Goal: Task Accomplishment & Management: Manage account settings

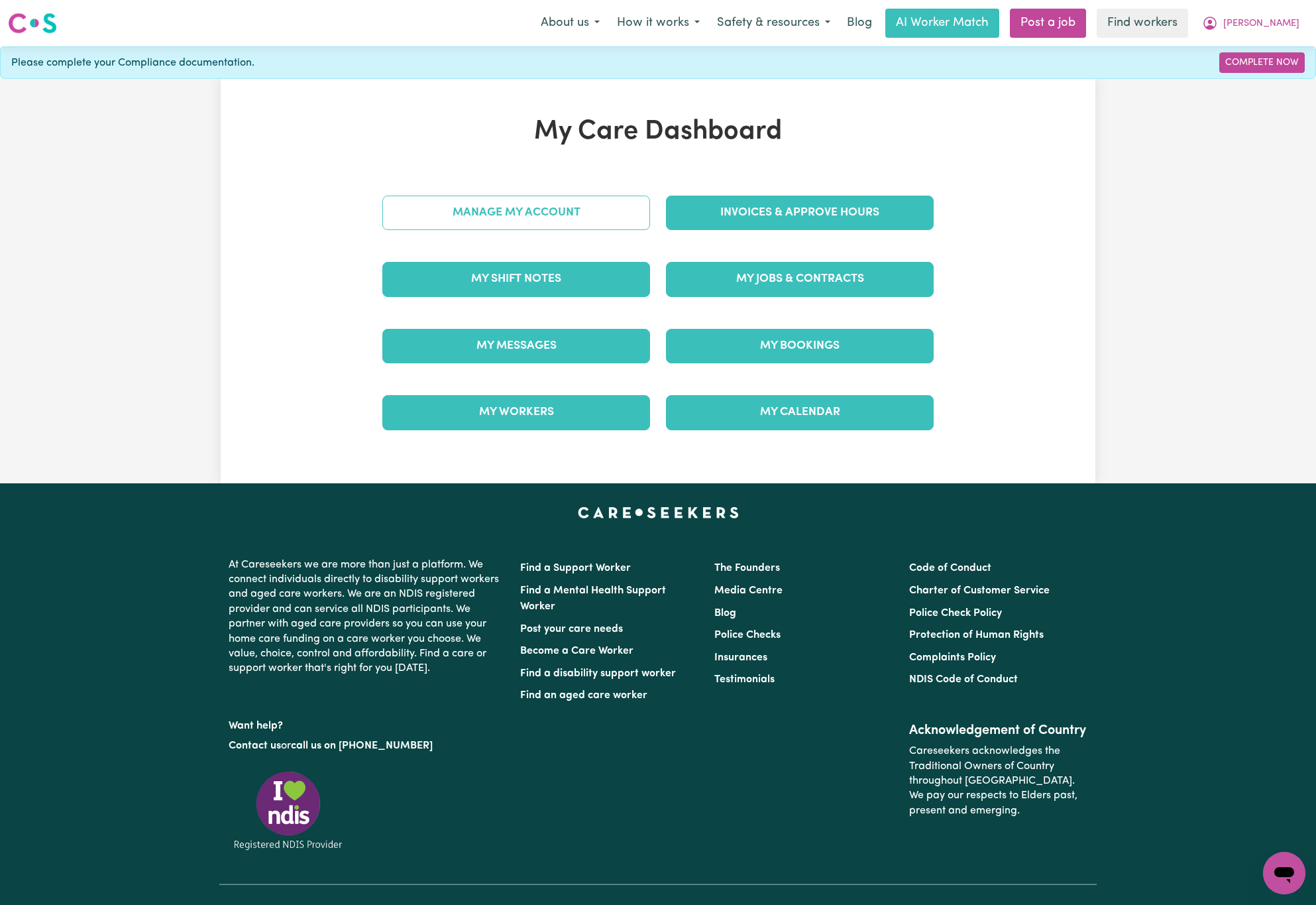
click at [605, 219] on link "Manage My Account" at bounding box center [516, 213] width 268 height 34
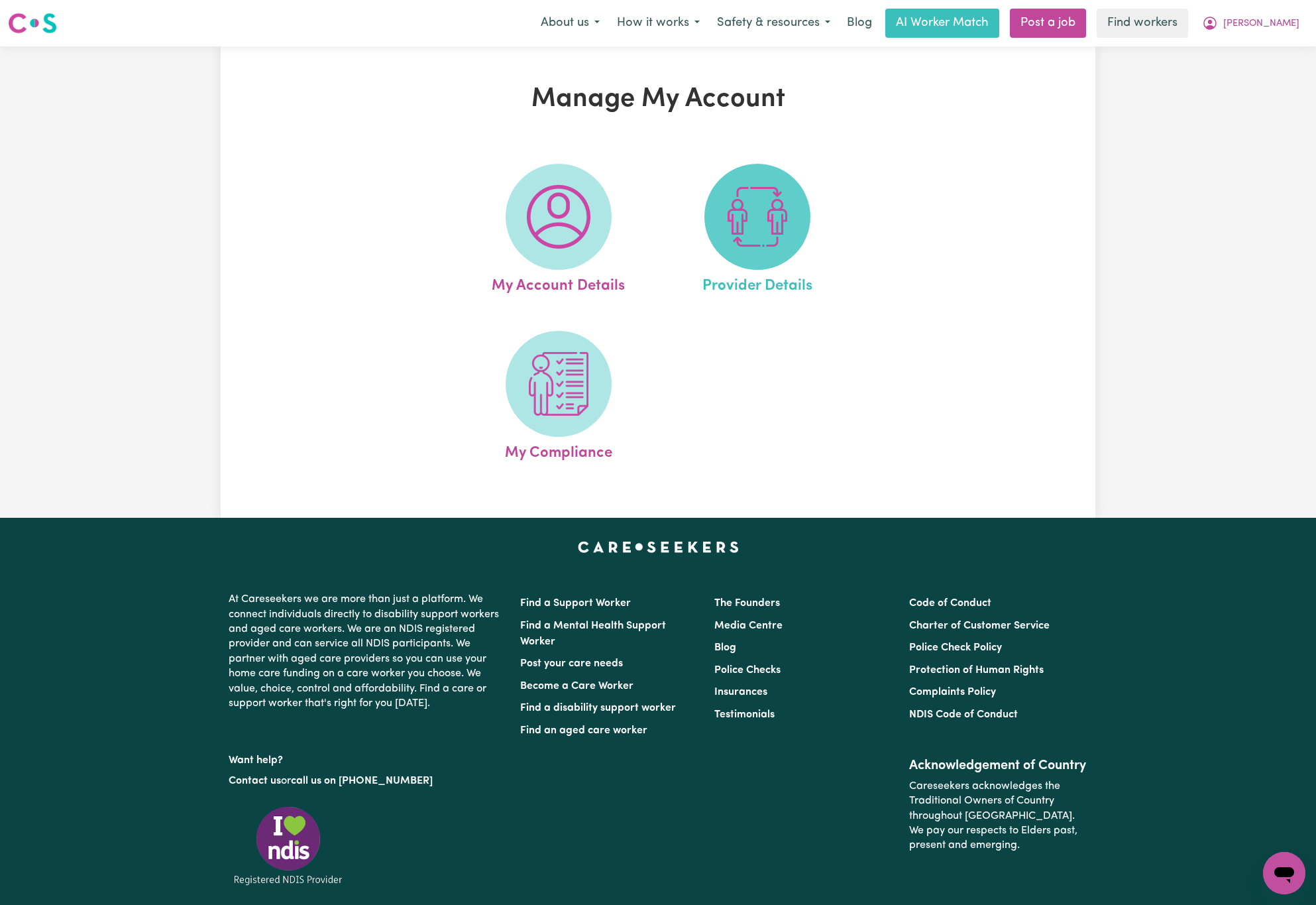
click at [778, 257] on span at bounding box center [758, 216] width 106 height 106
select select "AGED_HOME_CARE"
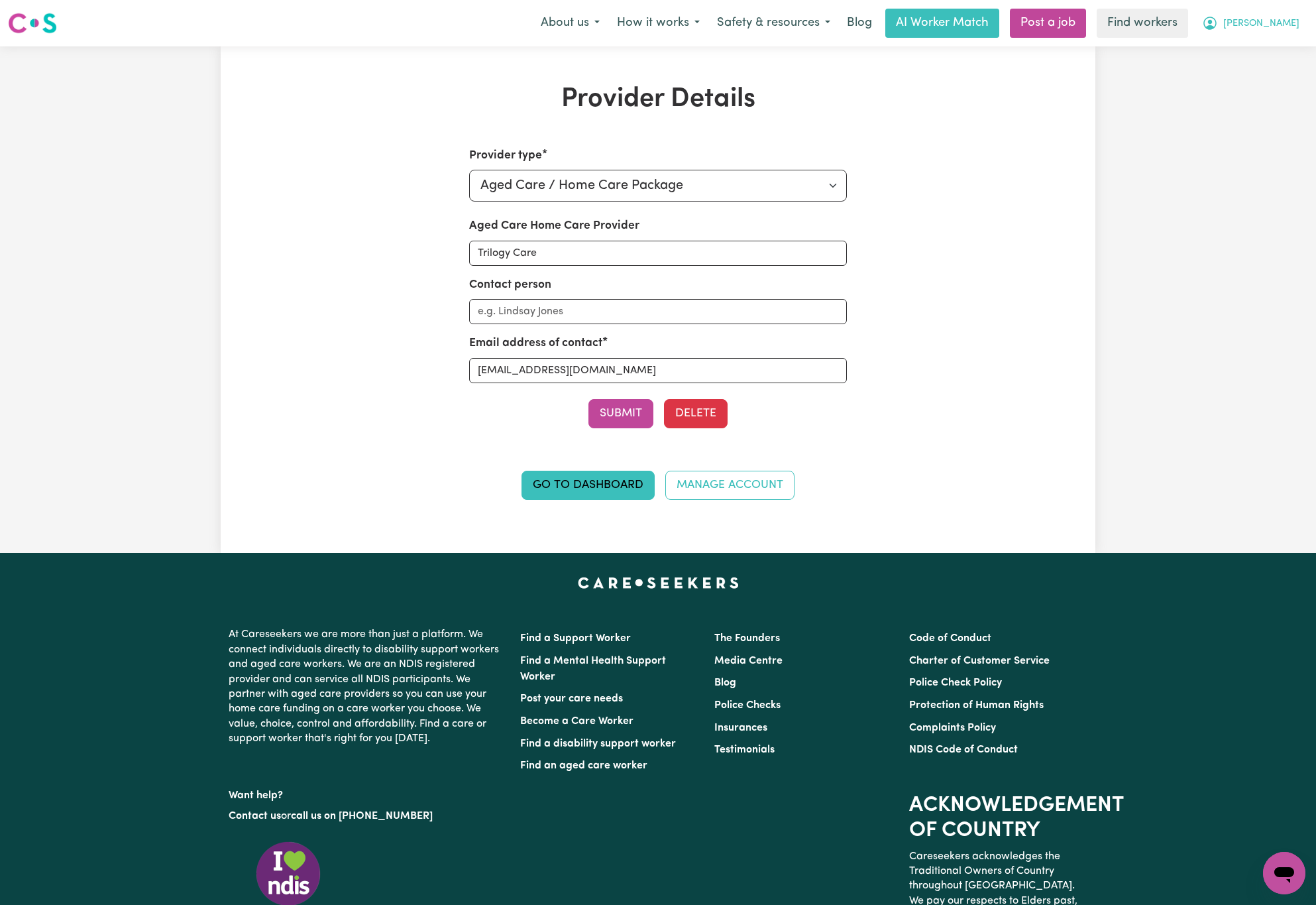
drag, startPoint x: 1296, startPoint y: 18, endPoint x: 1299, endPoint y: 35, distance: 17.3
click at [1297, 18] on span "[PERSON_NAME]" at bounding box center [1261, 23] width 77 height 14
click at [1303, 42] on link "My Dashboard" at bounding box center [1255, 52] width 104 height 25
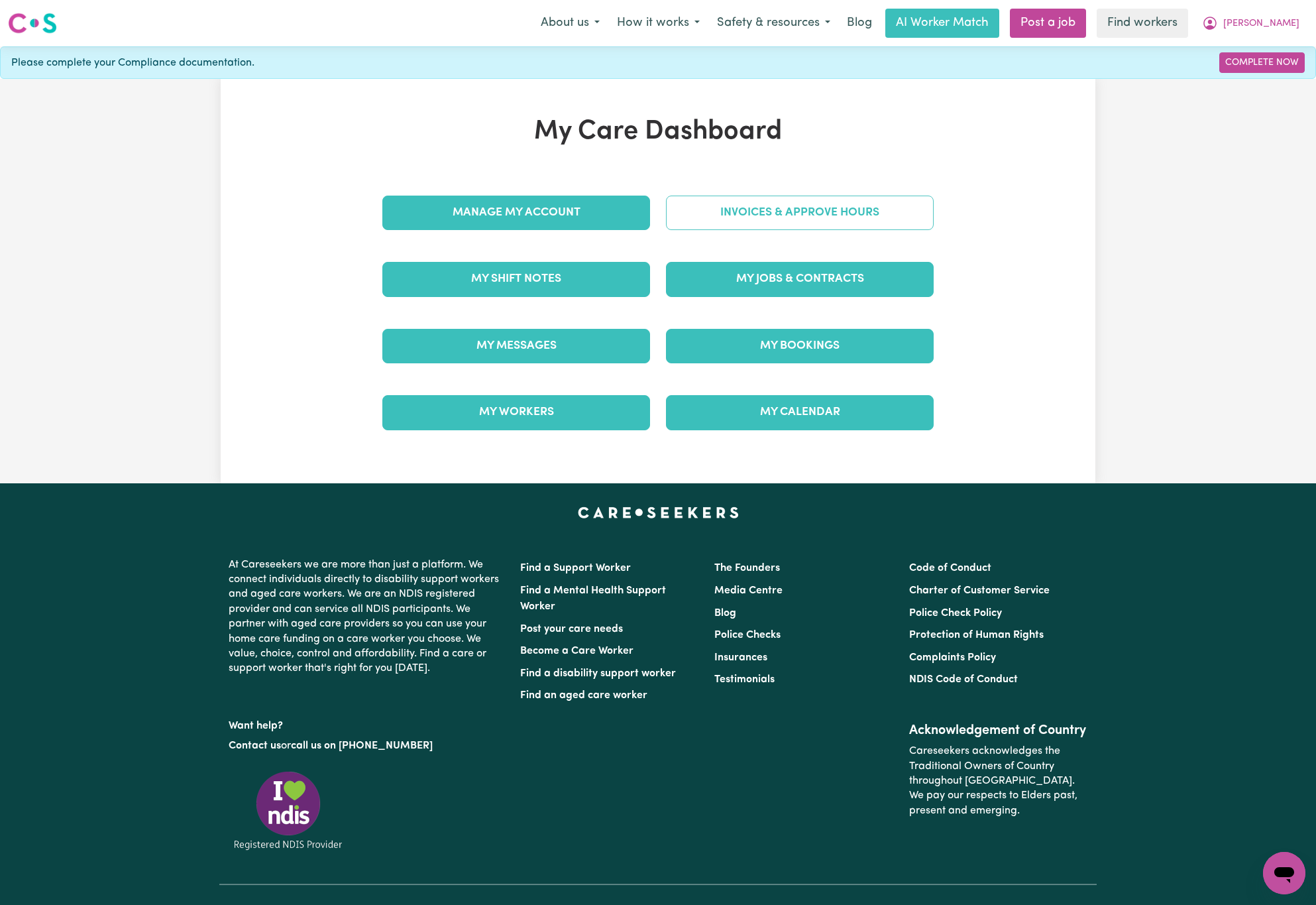
click at [869, 212] on link "Invoices & Approve Hours" at bounding box center [800, 213] width 268 height 34
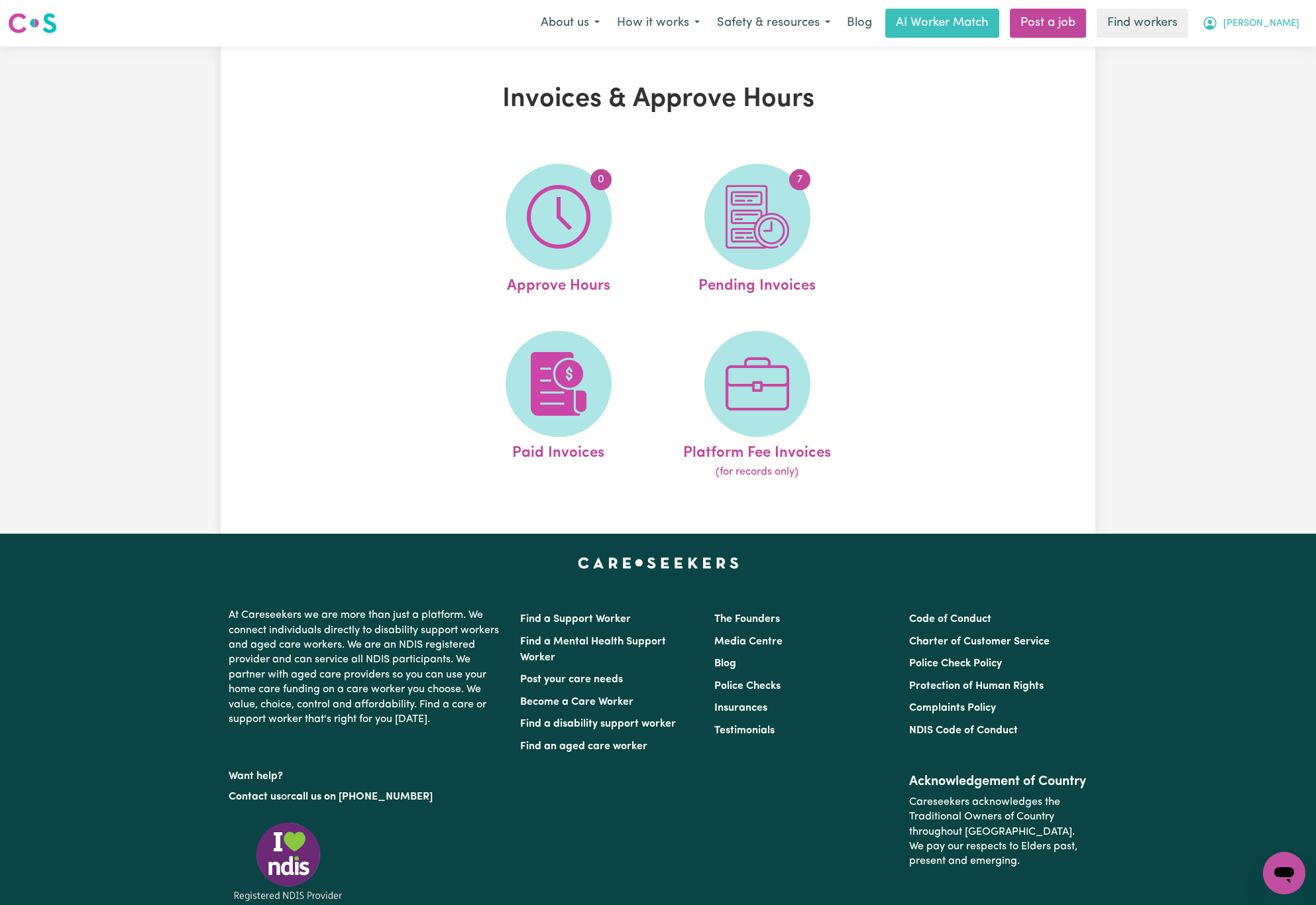
click at [1290, 18] on span "[PERSON_NAME]" at bounding box center [1261, 23] width 77 height 14
click at [1291, 46] on link "My Dashboard" at bounding box center [1255, 52] width 104 height 25
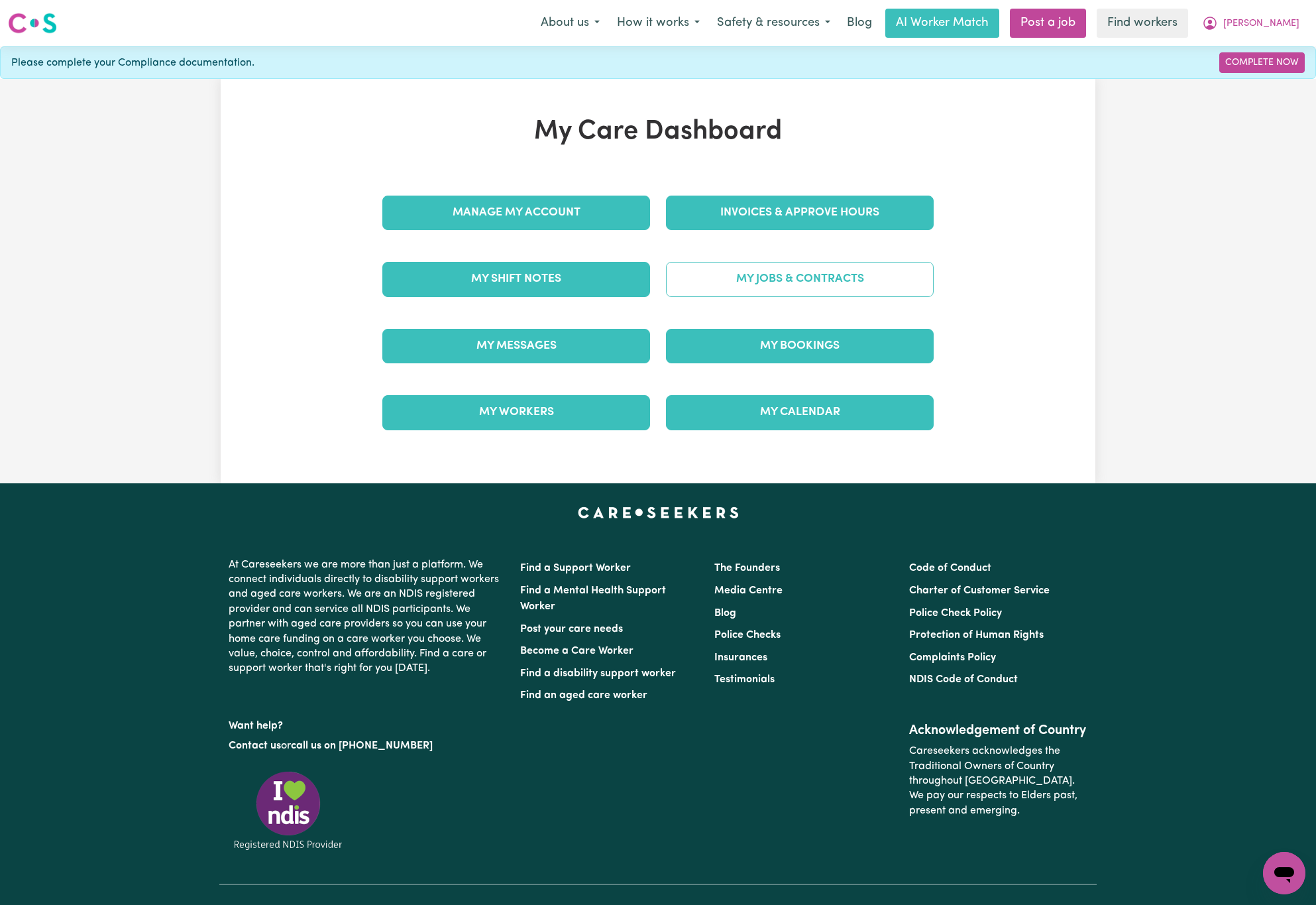
click at [811, 295] on link "My Jobs & Contracts" at bounding box center [800, 279] width 268 height 34
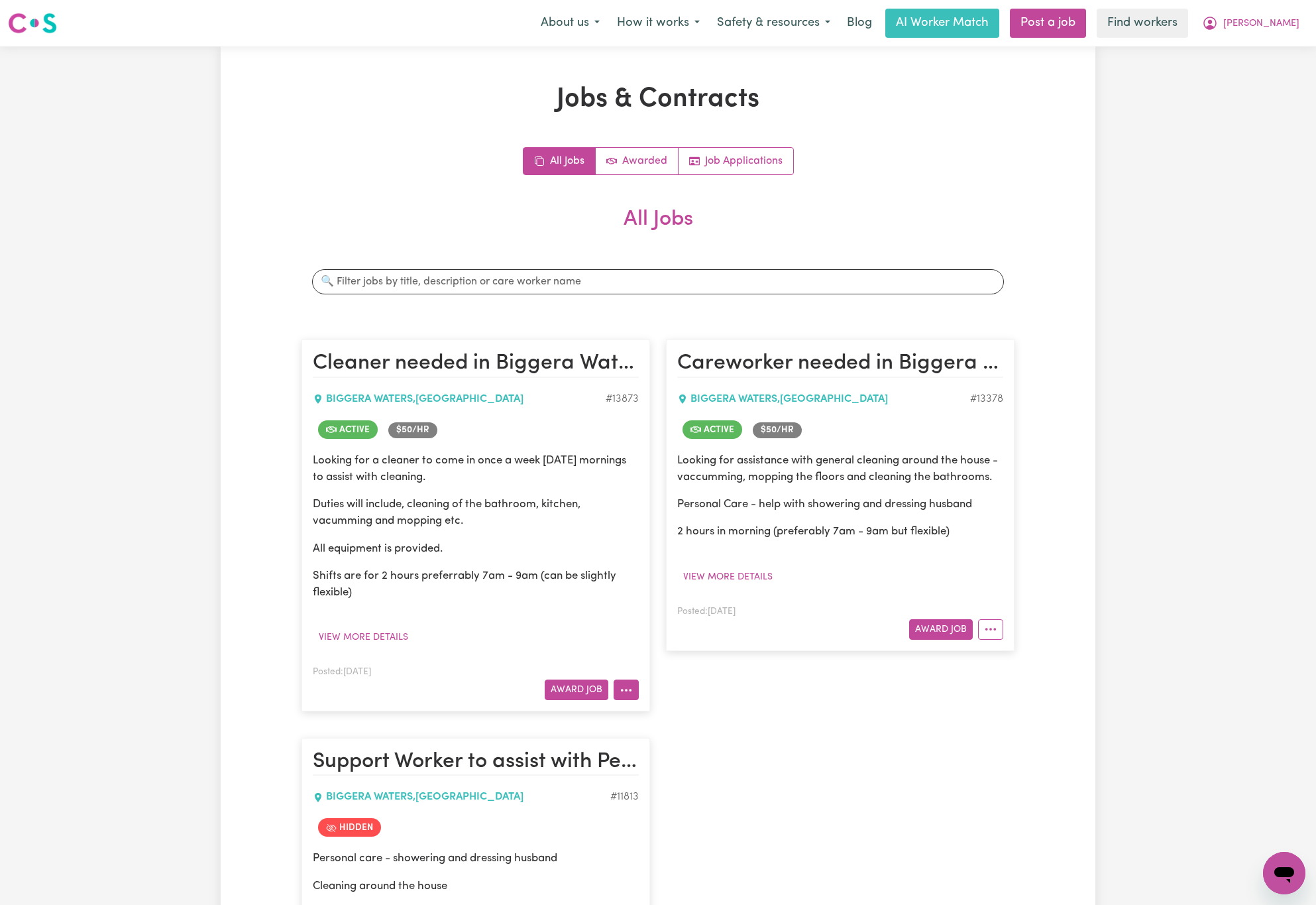
click at [623, 691] on icon "More options" at bounding box center [626, 690] width 13 height 13
click at [715, 724] on link "View/Edit Contract" at bounding box center [678, 722] width 128 height 27
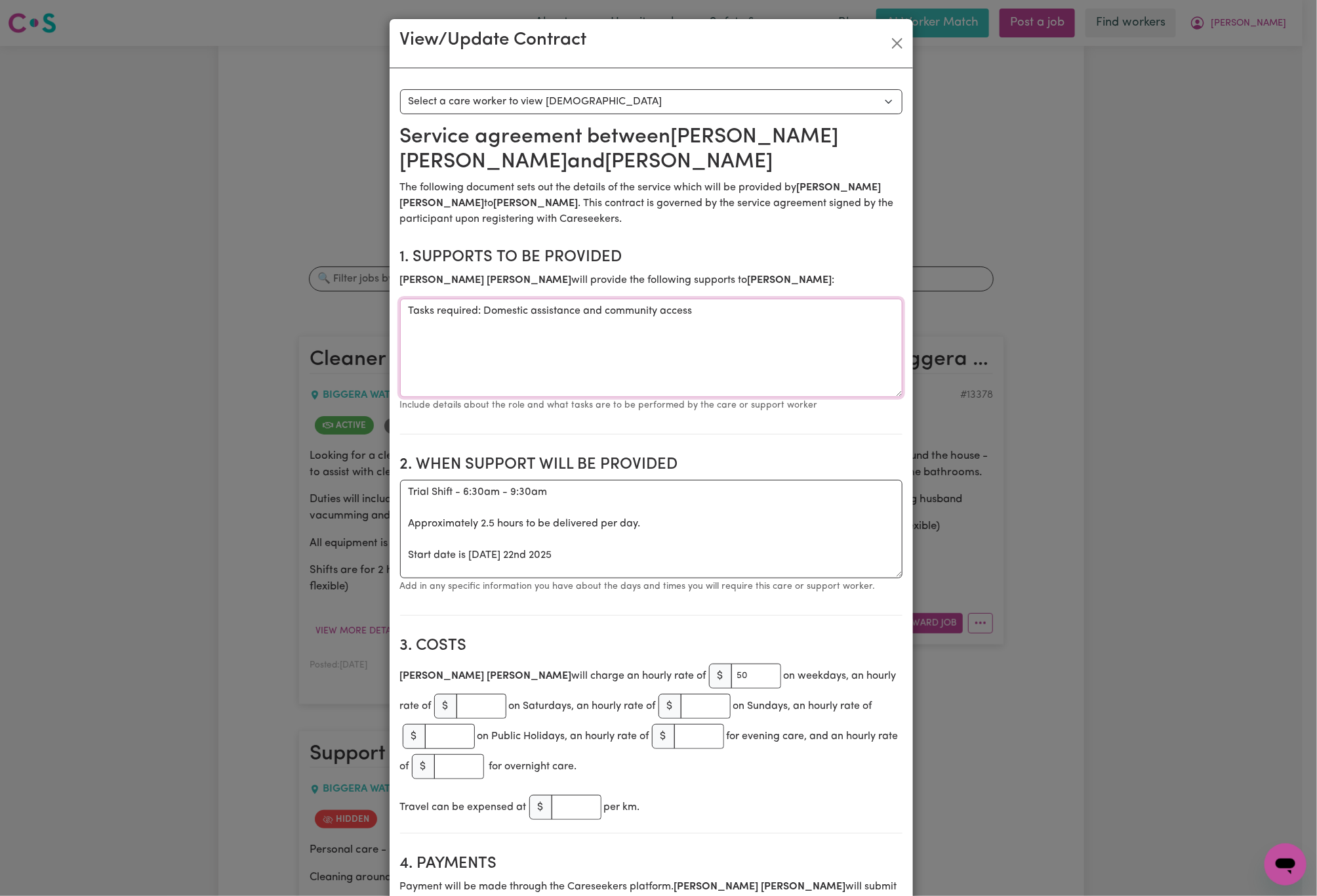
drag, startPoint x: 478, startPoint y: 313, endPoint x: 842, endPoint y: 302, distance: 364.2
click at [842, 302] on section "1. Supports to be provided [PERSON_NAME] will provide the following supports to…" at bounding box center [651, 336] width 503 height 197
click at [887, 42] on button "Close" at bounding box center [898, 44] width 21 height 21
